Goal: Information Seeking & Learning: Learn about a topic

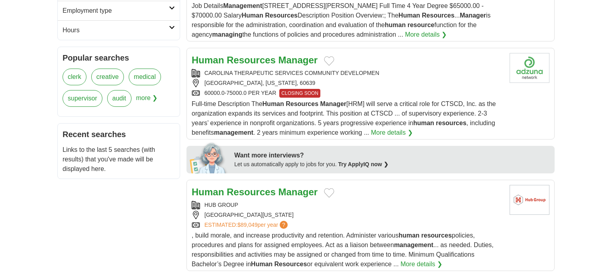
scroll to position [301, 0]
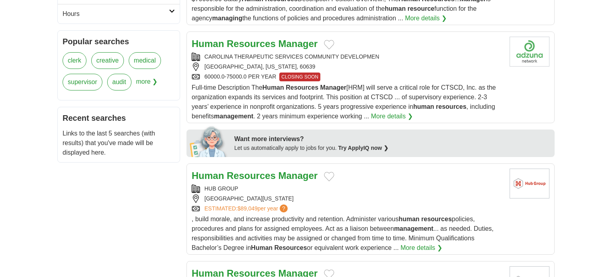
click at [294, 170] on strong "Manager" at bounding box center [297, 175] width 39 height 11
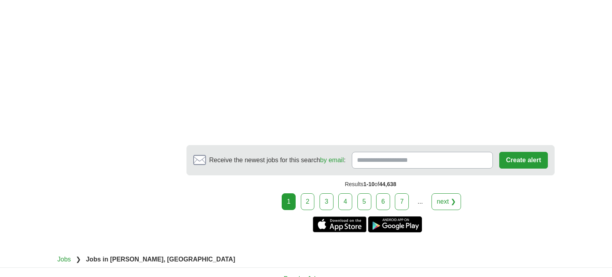
scroll to position [1328, 0]
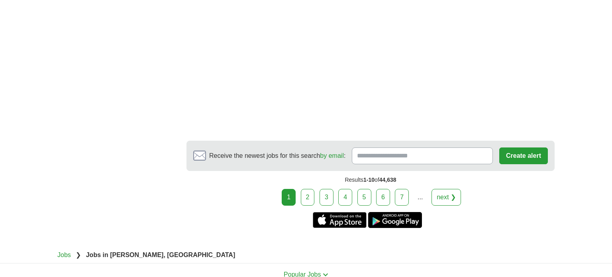
click at [440, 189] on link "next ❯" at bounding box center [446, 197] width 29 height 17
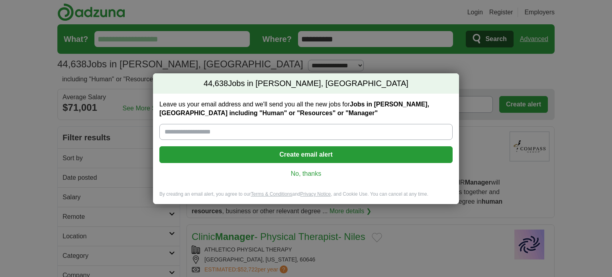
click at [310, 173] on link "No, thanks" at bounding box center [306, 173] width 281 height 9
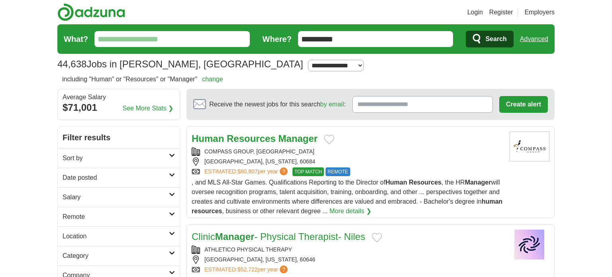
click at [174, 176] on icon at bounding box center [172, 175] width 6 height 4
click at [98, 217] on link "Last 7 days" at bounding box center [119, 219] width 112 height 10
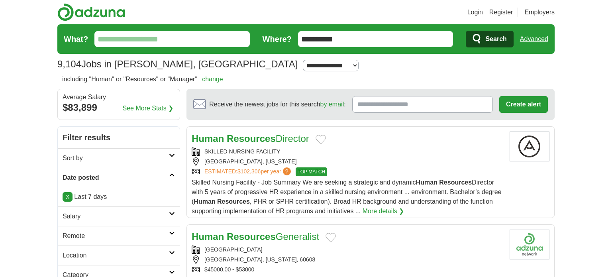
click at [173, 213] on icon at bounding box center [172, 214] width 6 height 4
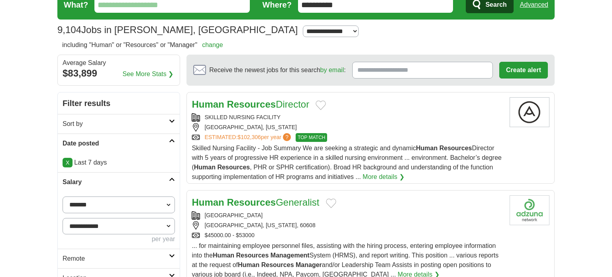
scroll to position [57, 0]
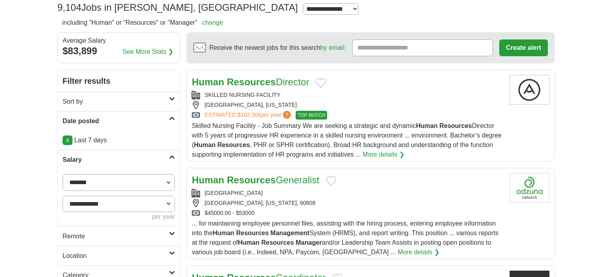
click at [169, 180] on select "**********" at bounding box center [119, 182] width 112 height 17
select select "*****"
click at [162, 238] on button "Apply" at bounding box center [156, 236] width 37 height 17
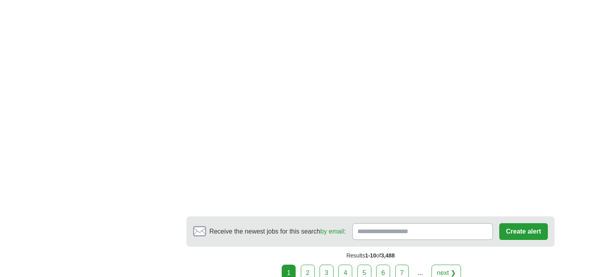
scroll to position [1628, 0]
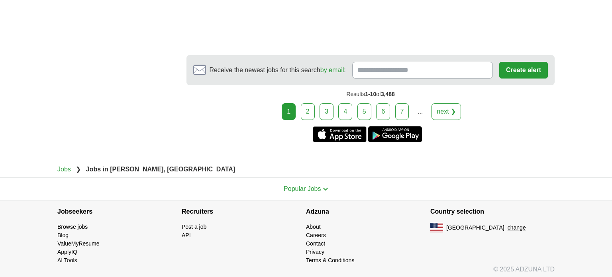
click at [446, 108] on link "next ❯" at bounding box center [446, 111] width 29 height 17
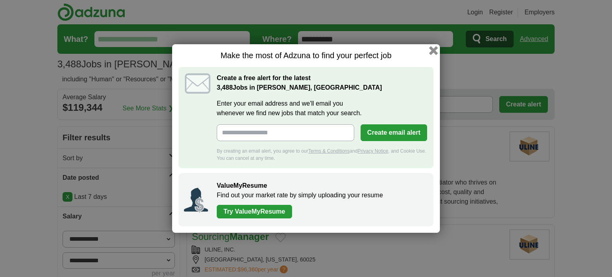
click at [436, 52] on button "button" at bounding box center [433, 50] width 9 height 9
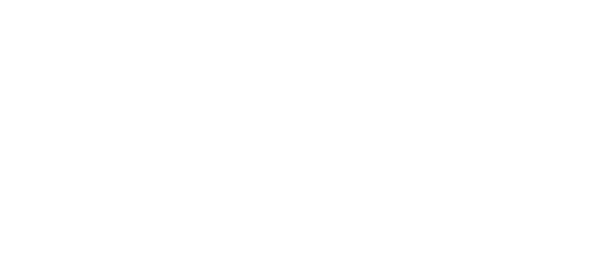
scroll to position [1446, 0]
